Goal: Navigation & Orientation: Find specific page/section

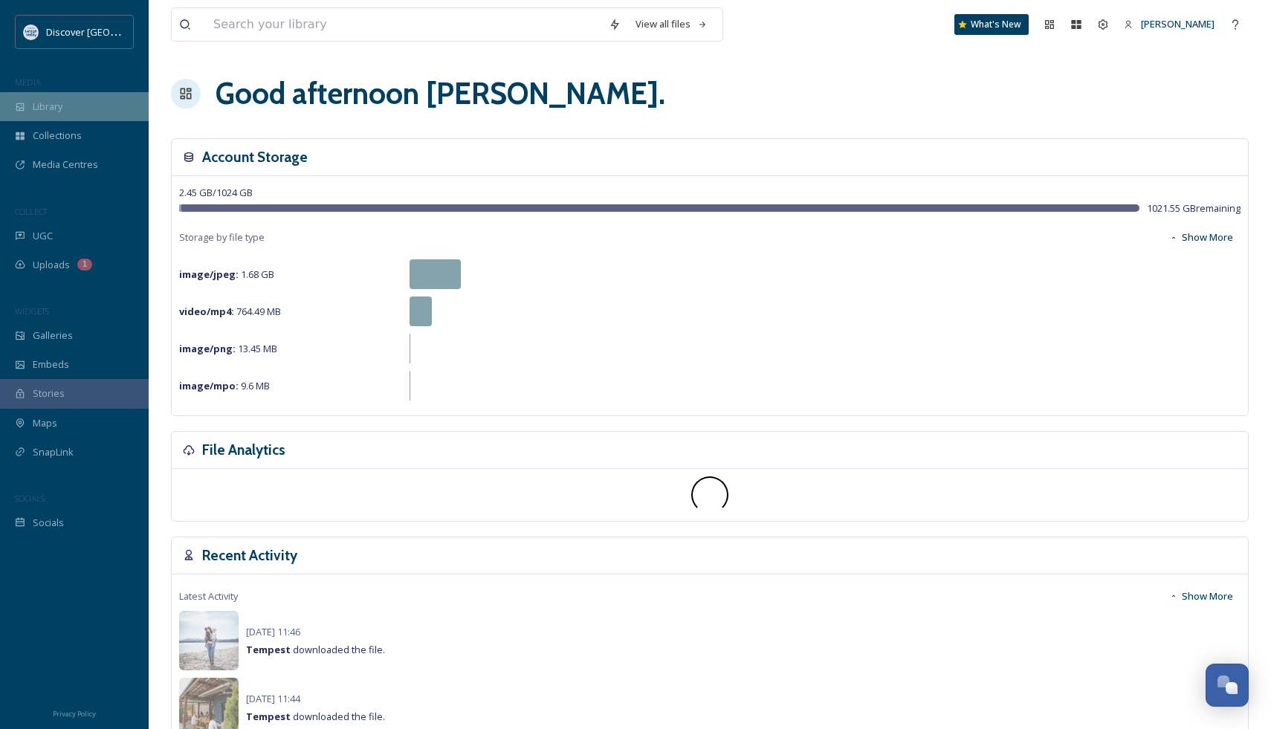
click at [86, 117] on div "Library" at bounding box center [74, 106] width 149 height 29
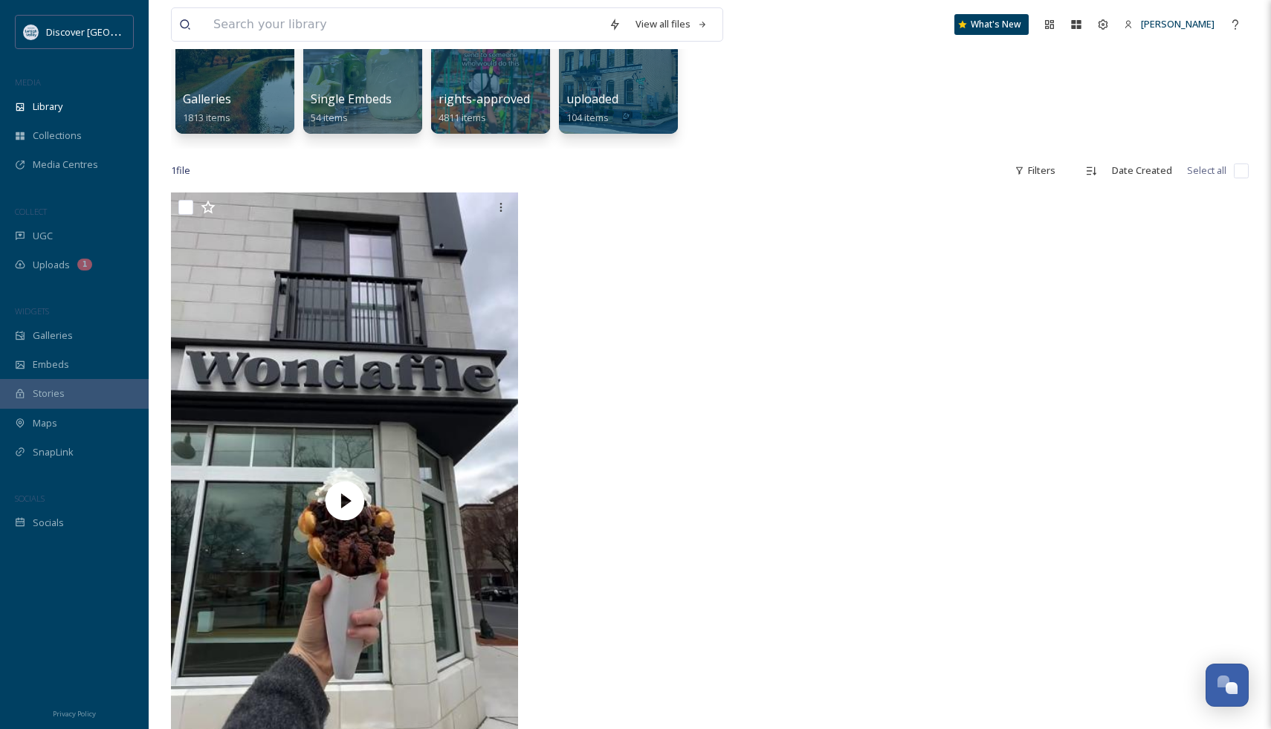
scroll to position [181, 0]
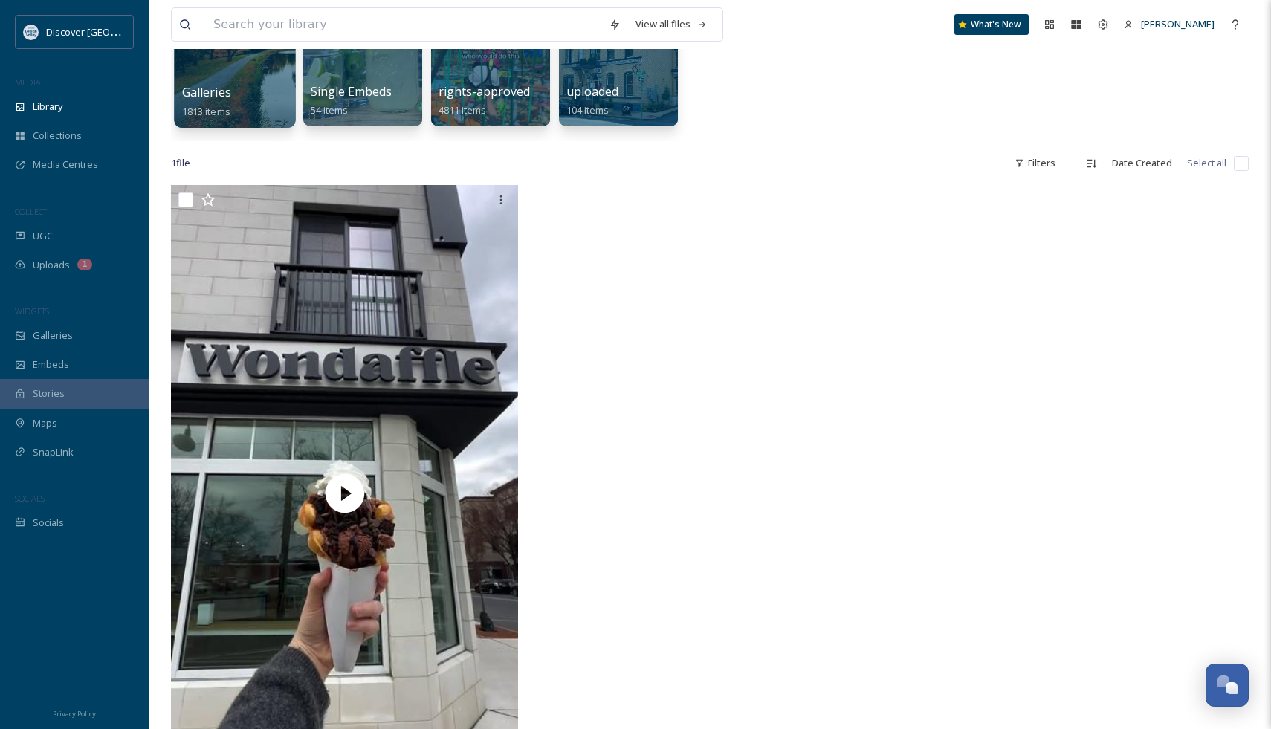
click at [241, 87] on div "Galleries 1813 items" at bounding box center [235, 101] width 106 height 37
click at [225, 98] on span "Galleries" at bounding box center [206, 92] width 49 height 16
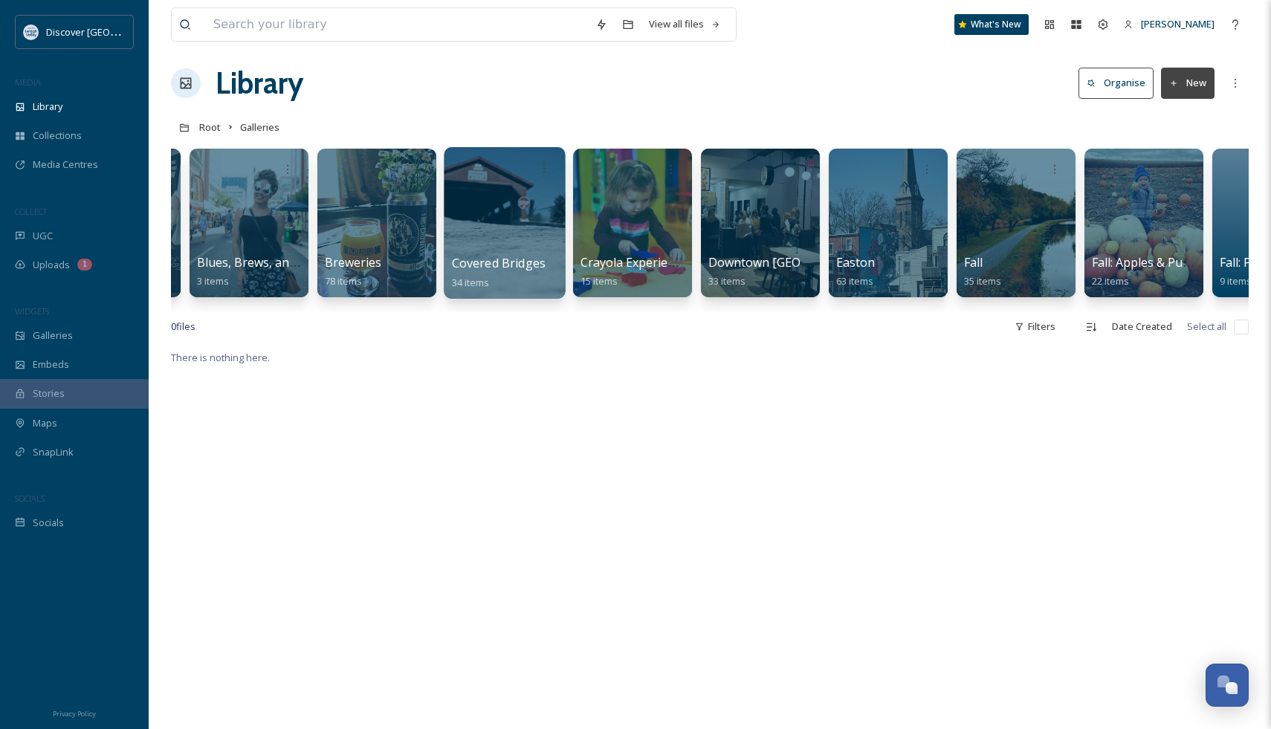
scroll to position [0, 414]
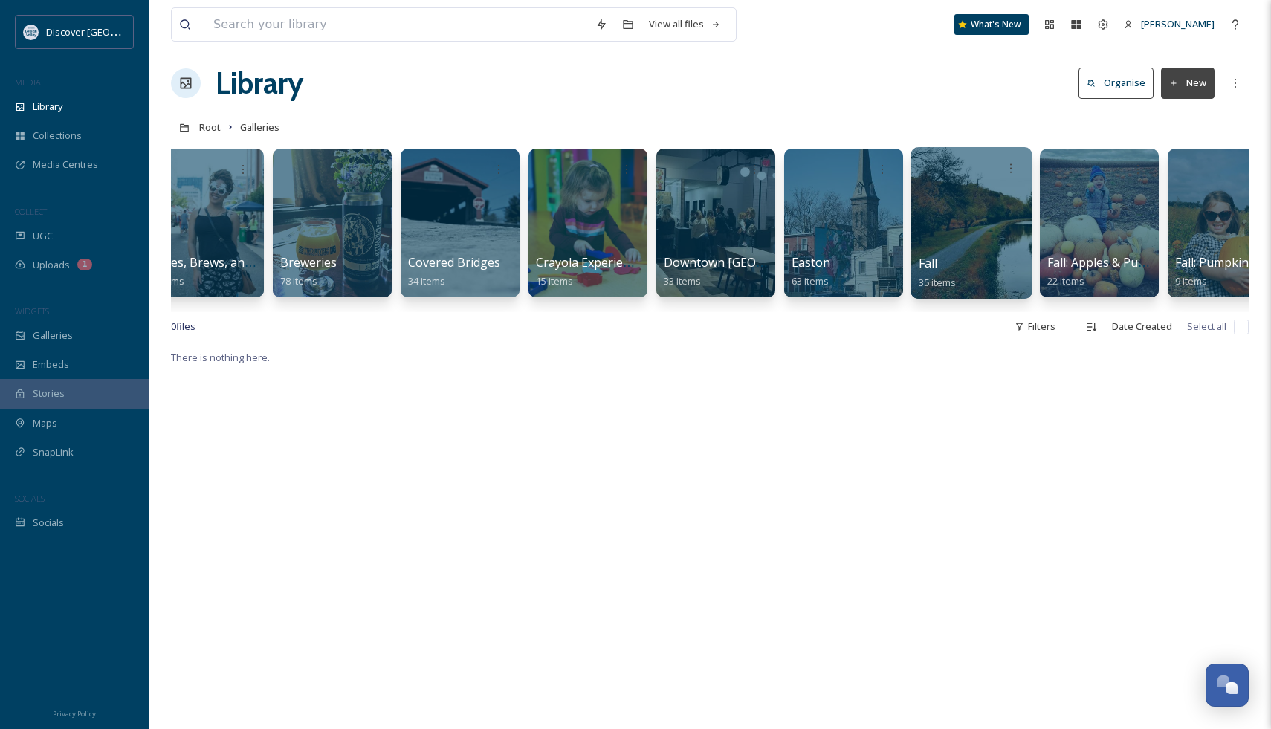
click at [975, 240] on div at bounding box center [970, 223] width 121 height 152
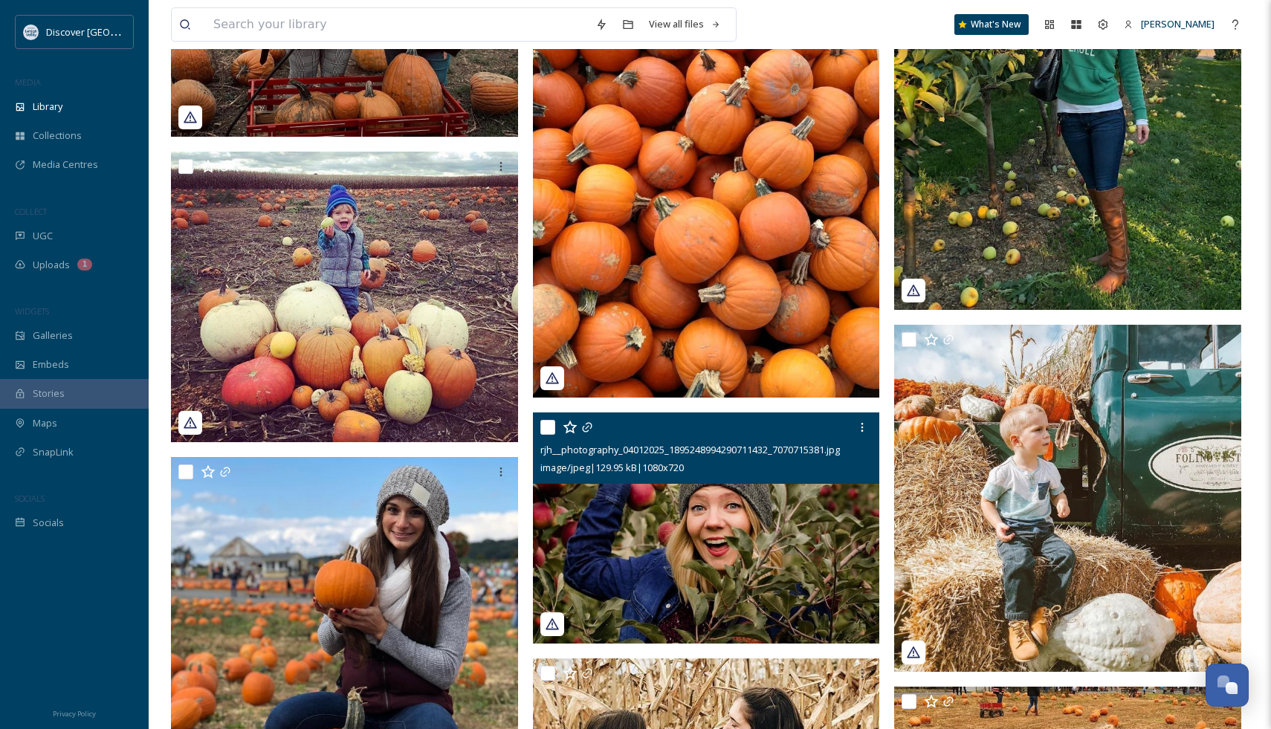
scroll to position [1783, 0]
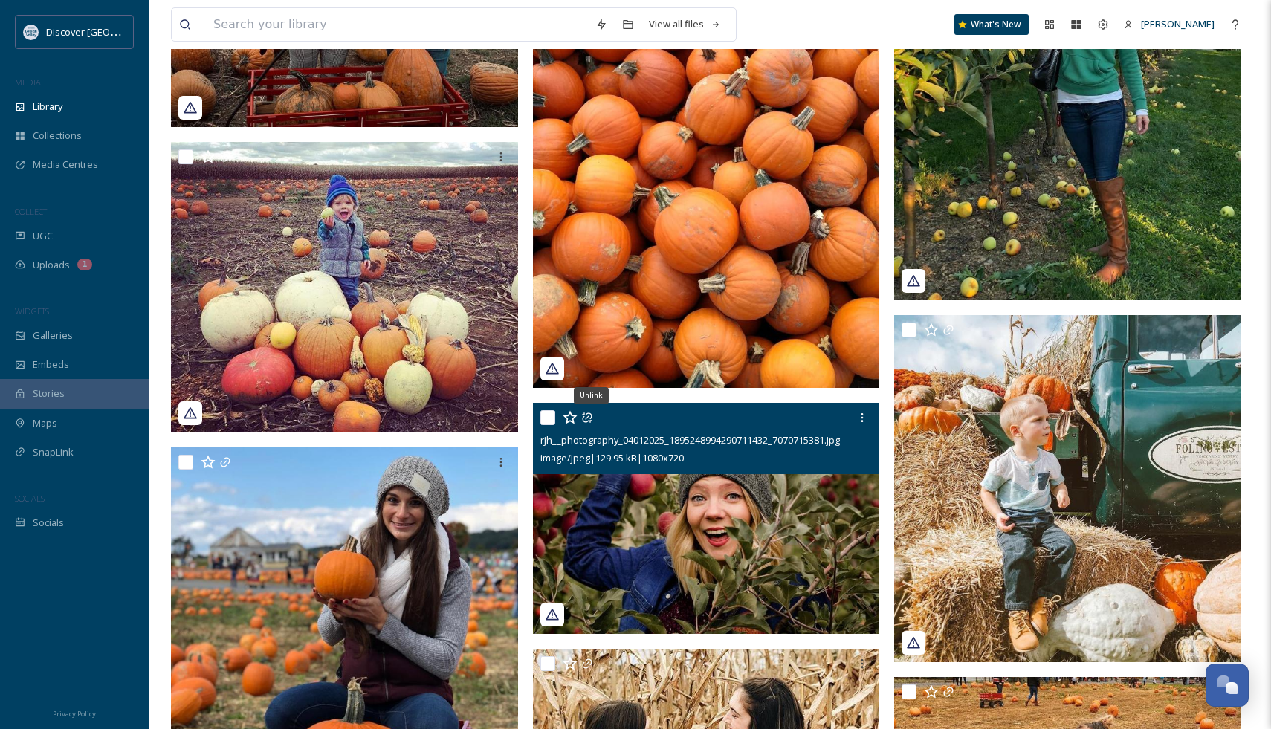
click at [679, 236] on img at bounding box center [706, 170] width 347 height 435
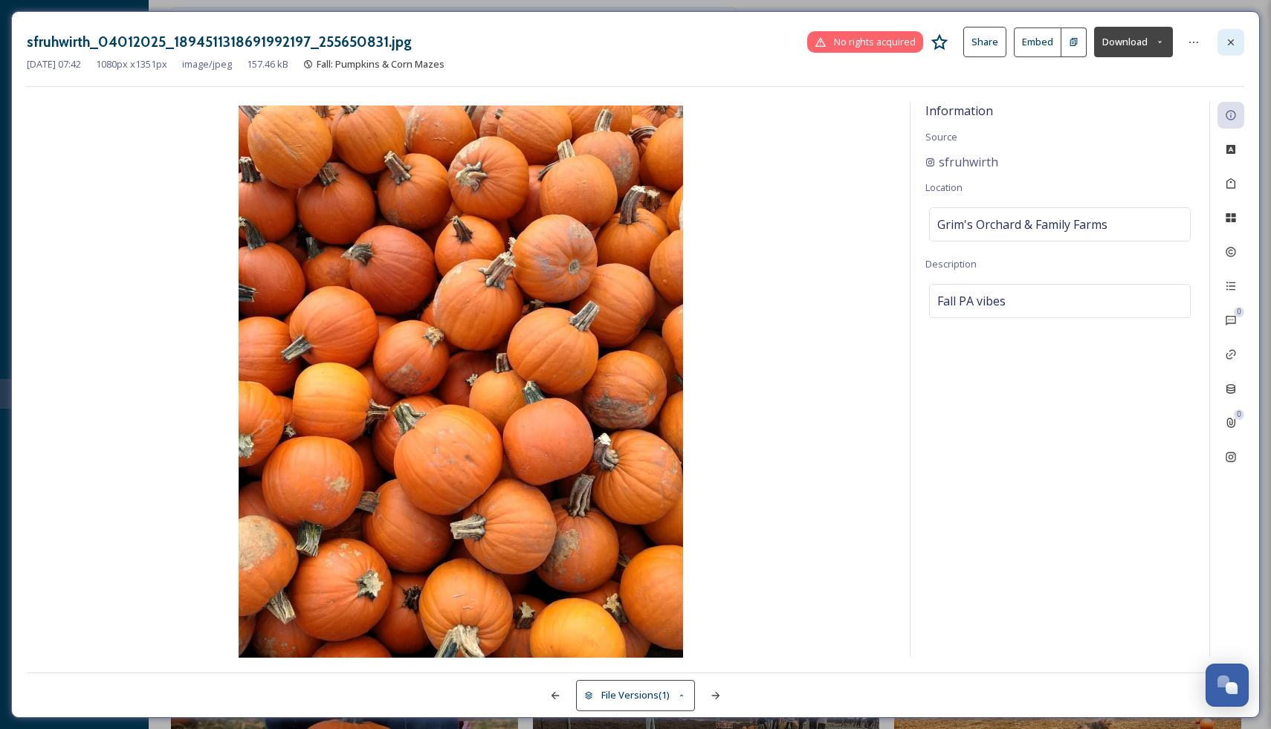
click at [1227, 36] on icon at bounding box center [1231, 42] width 12 height 12
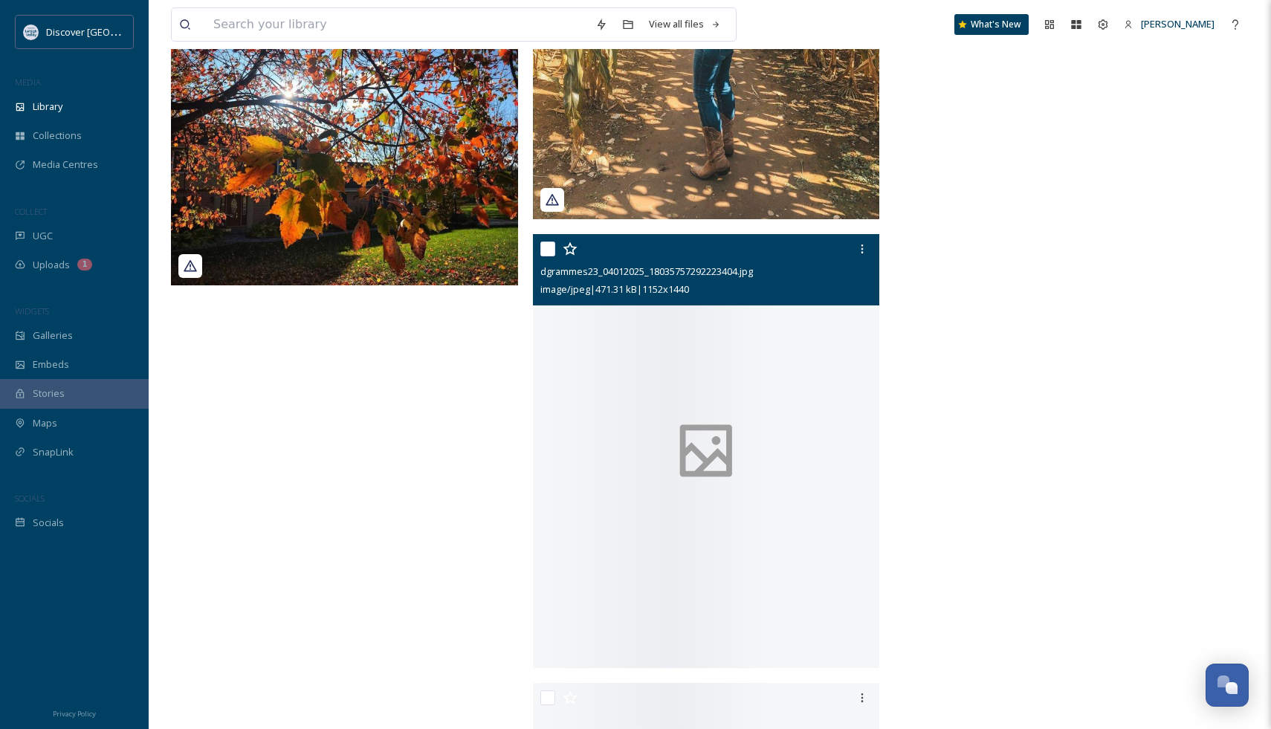
scroll to position [4377, 0]
